Goal: Check status: Check status

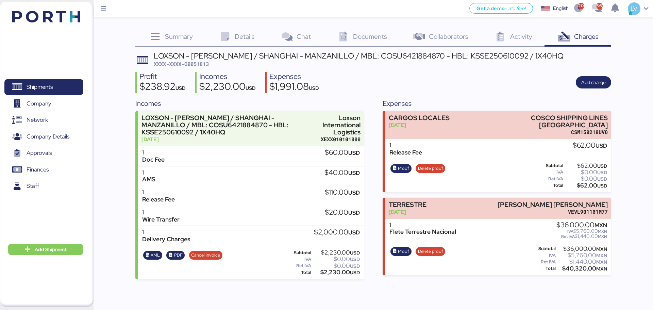
click at [67, 28] on div "Shipments 0 Company 0 Network 0 Company Details 0 Approvals 0 Finances 0 Staff …" at bounding box center [46, 154] width 93 height 305
click at [67, 22] on img at bounding box center [46, 17] width 68 height 12
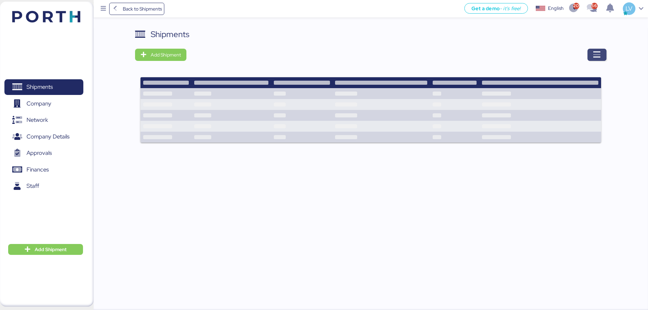
click at [602, 51] on span "button" at bounding box center [596, 55] width 19 height 12
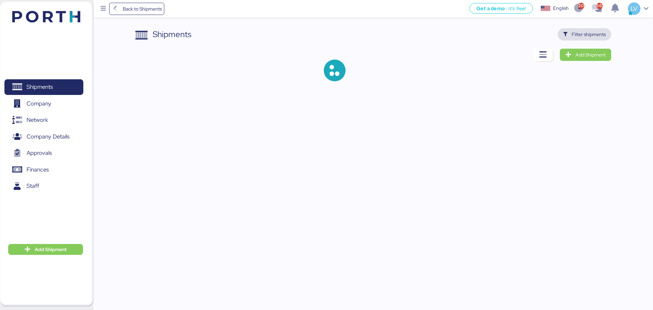
click at [590, 28] on span "Filter shipments" at bounding box center [583, 34] width 53 height 12
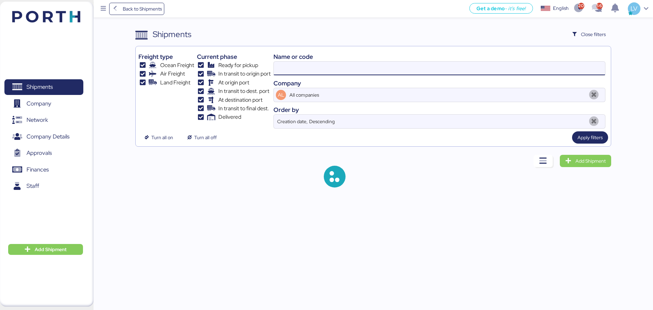
click at [487, 64] on input at bounding box center [439, 69] width 331 height 14
click at [504, 63] on input at bounding box center [439, 69] width 331 height 14
paste input "COSU6425057630"
type input "COSU6425057630"
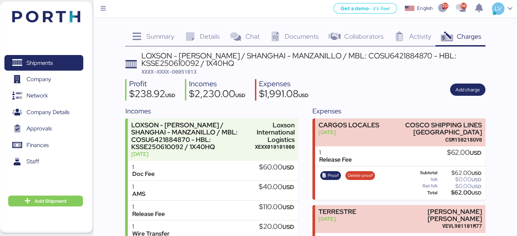
click at [69, 10] on div "Shipments 0 Company 0 Network 0 Company Details 0 Approvals 0 Finances 0 Staff …" at bounding box center [46, 118] width 93 height 232
click at [53, 20] on img at bounding box center [46, 17] width 68 height 12
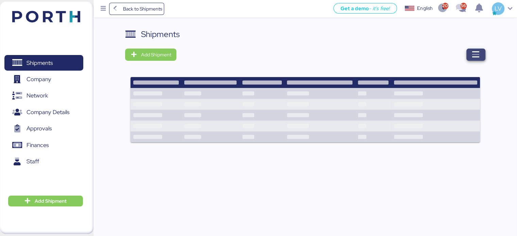
click at [466, 54] on span "button" at bounding box center [475, 55] width 19 height 12
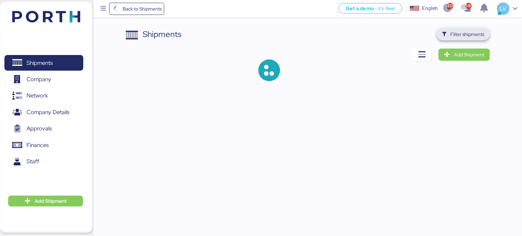
click at [460, 33] on span "Filter shipments" at bounding box center [467, 34] width 34 height 8
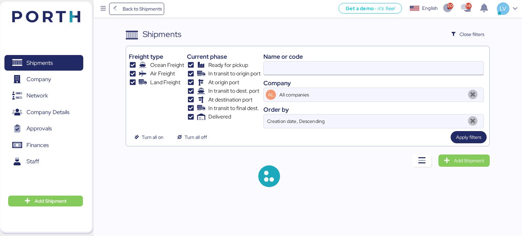
click at [389, 66] on input at bounding box center [374, 69] width 220 height 14
paste input "O0051062"
type input "O0051062"
